Goal: Find contact information: Find contact information

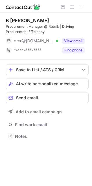
scroll to position [132, 92]
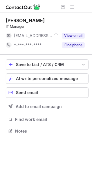
scroll to position [2, 3]
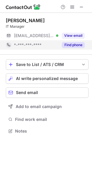
click at [79, 46] on button "Find phone" at bounding box center [73, 45] width 23 height 6
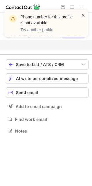
scroll to position [3, 3]
click at [83, 15] on span at bounding box center [83, 15] width 5 height 6
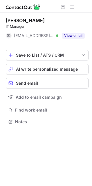
click at [72, 30] on div "[PERSON_NAME] IT Manager [EMAIL_ADDRESS][DOMAIN_NAME] Verified View email" at bounding box center [47, 28] width 83 height 23
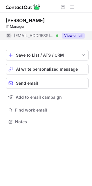
click at [66, 40] on div "View email" at bounding box center [72, 35] width 27 height 9
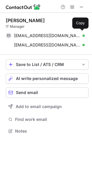
scroll to position [127, 92]
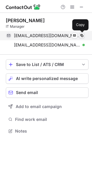
click at [82, 36] on span at bounding box center [82, 35] width 5 height 5
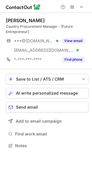
scroll to position [141, 92]
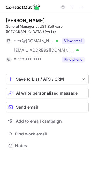
scroll to position [136, 92]
